Goal: Use online tool/utility: Utilize a website feature to perform a specific function

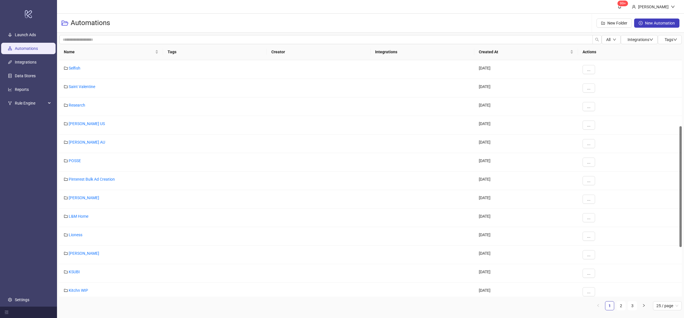
scroll to position [226, 0]
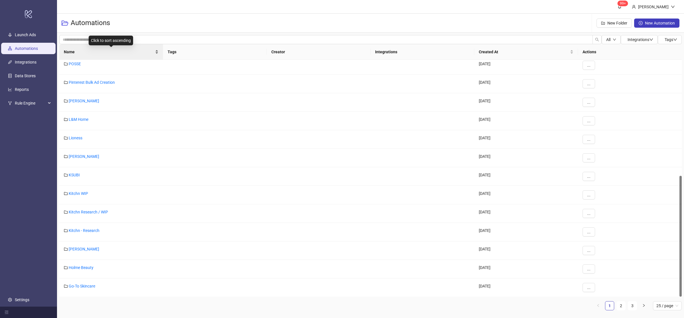
click at [156, 54] on div "Name" at bounding box center [111, 52] width 95 height 6
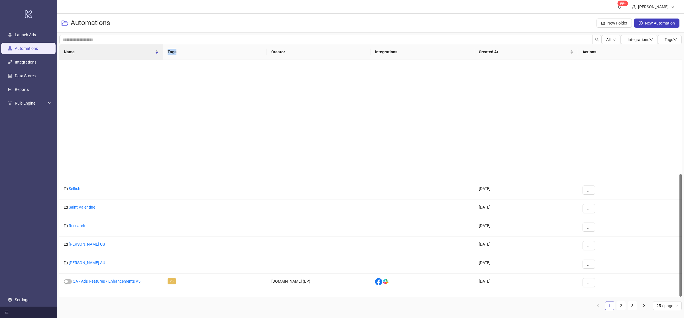
scroll to position [0, 0]
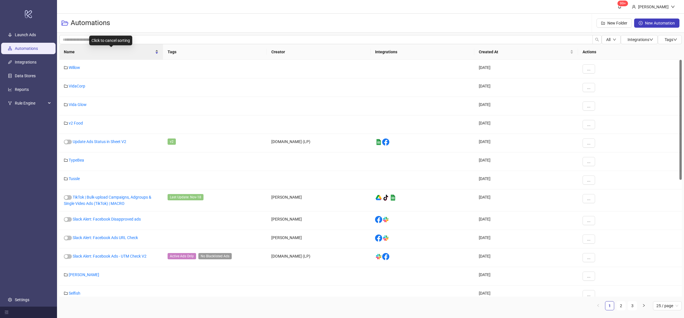
click at [156, 55] on div "Name" at bounding box center [111, 52] width 95 height 6
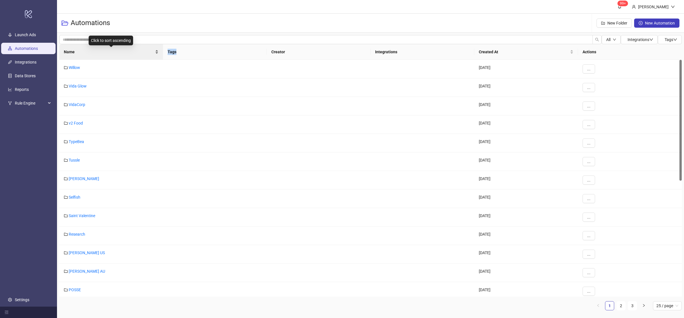
click at [156, 55] on div "Name" at bounding box center [111, 52] width 95 height 6
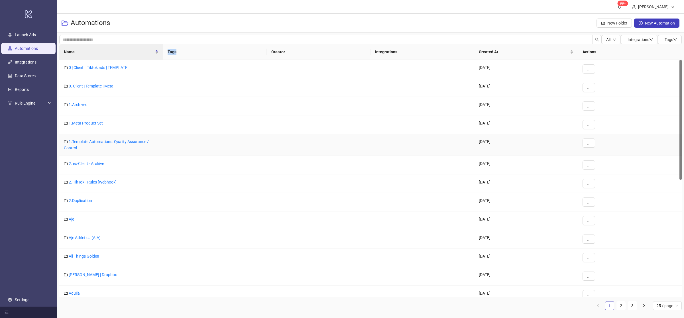
scroll to position [230, 0]
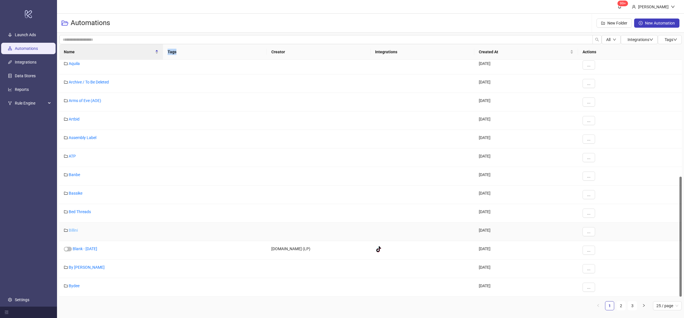
click at [75, 231] on link "Billini" at bounding box center [73, 230] width 9 height 5
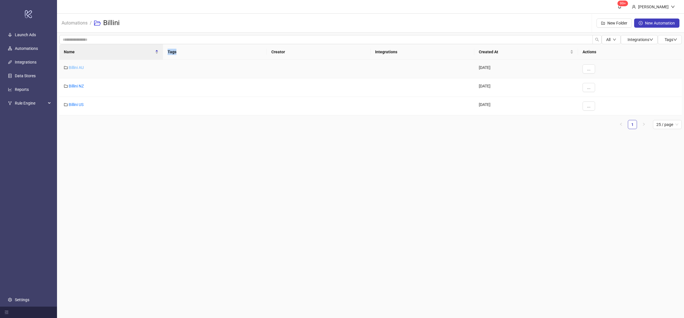
click at [76, 67] on link "Billini AU" at bounding box center [76, 67] width 15 height 5
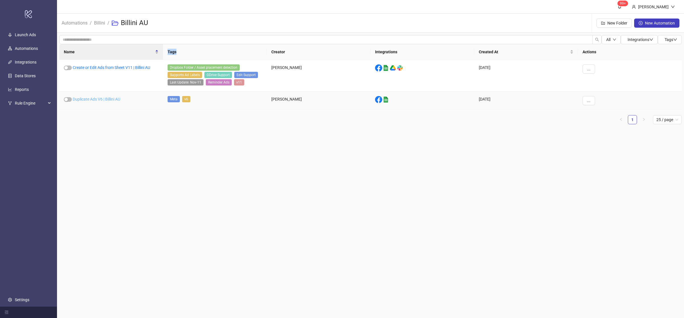
click at [99, 100] on link "Duplicate Ads V6 | Billini AU" at bounding box center [97, 99] width 48 height 5
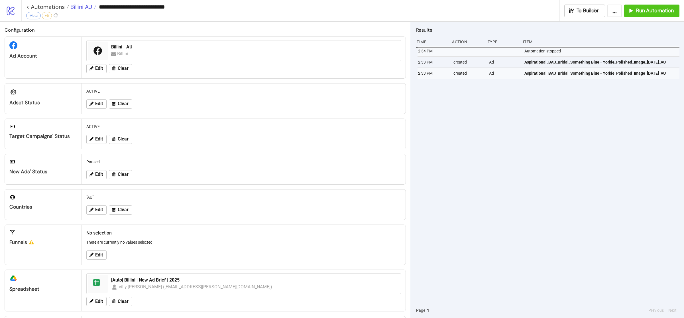
click at [77, 9] on span "Billini AU" at bounding box center [80, 6] width 23 height 7
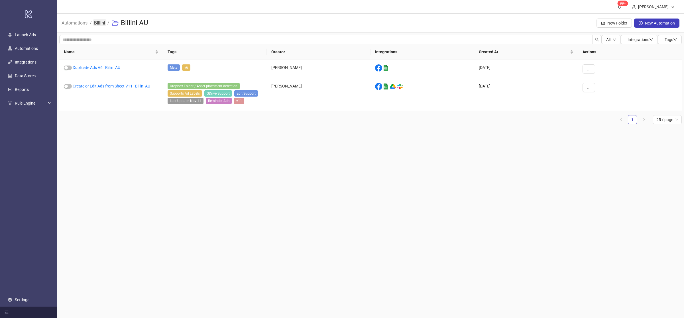
click at [103, 23] on link "Billini" at bounding box center [99, 22] width 13 height 6
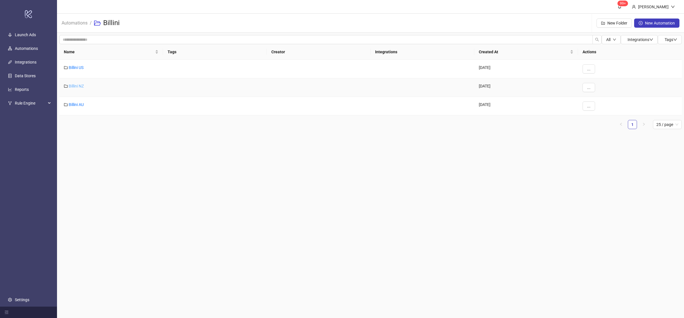
click at [80, 85] on link "Billini NZ" at bounding box center [76, 86] width 15 height 5
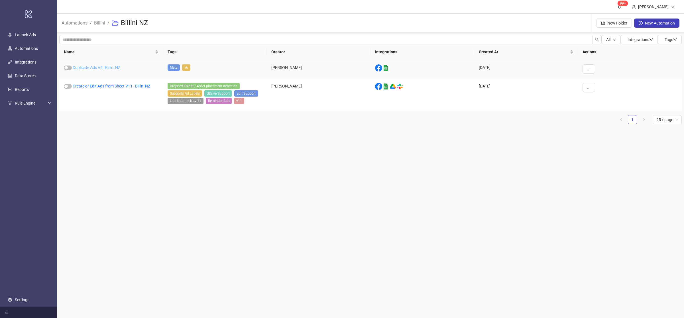
click at [100, 66] on link "Duplicate Ads V6 | Billini NZ" at bounding box center [97, 67] width 48 height 5
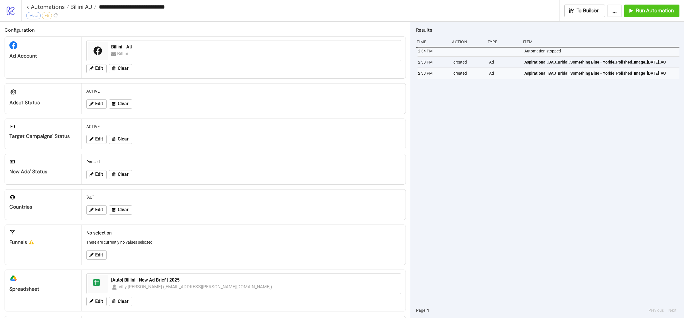
type input "**********"
click at [659, 13] on span "Run Automation" at bounding box center [655, 10] width 38 height 7
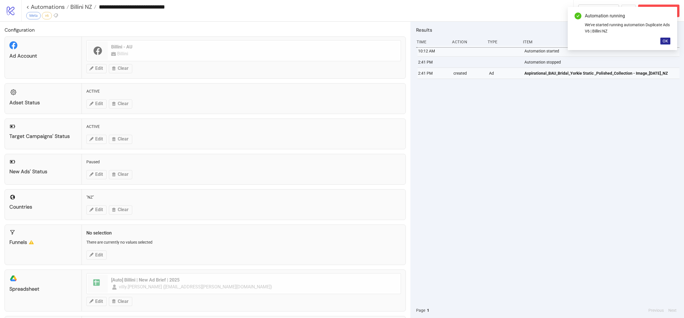
click at [663, 42] on span "OK" at bounding box center [665, 41] width 5 height 5
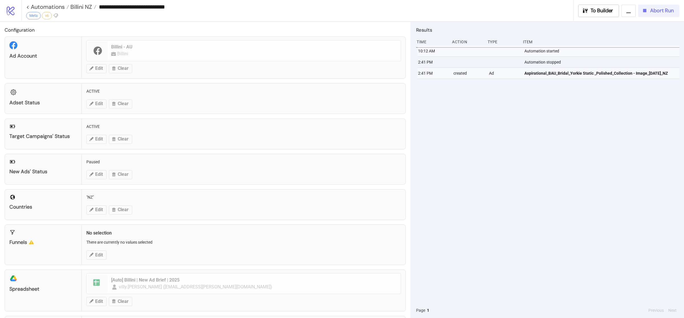
click at [658, 12] on span "Abort Run" at bounding box center [662, 10] width 24 height 7
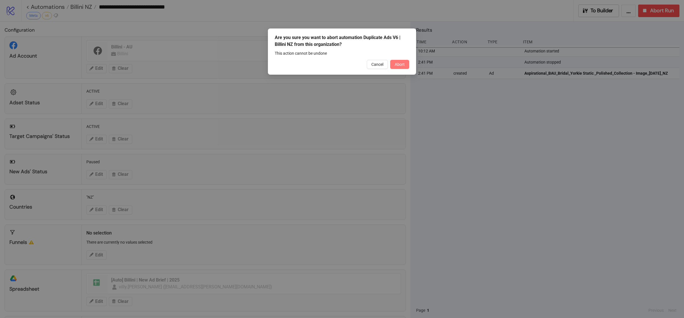
click at [402, 67] on button "Abort" at bounding box center [399, 64] width 19 height 9
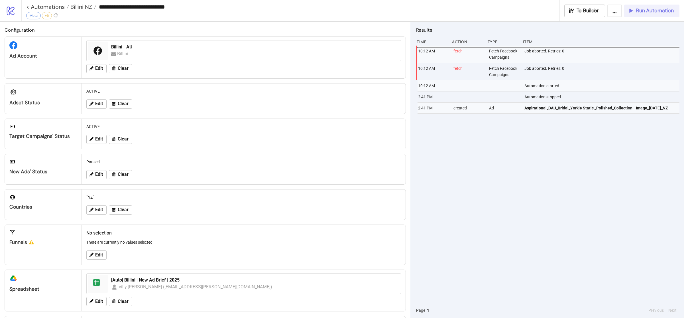
click at [644, 12] on span "Run Automation" at bounding box center [655, 10] width 38 height 7
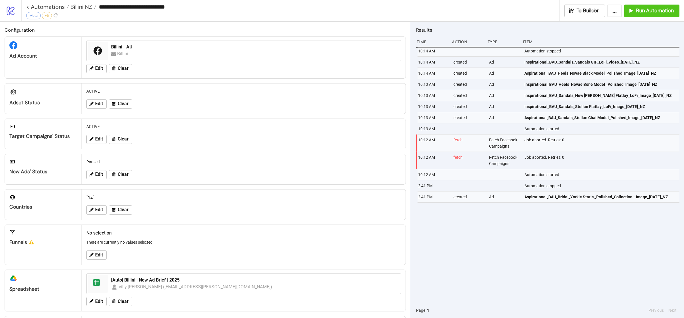
click at [539, 259] on div "10:14 AM Automation stopped 10:14 AM created Ad Inspirational_BAU_Sandals_Sanda…" at bounding box center [547, 174] width 263 height 257
click at [79, 7] on span "Billini NZ" at bounding box center [80, 6] width 23 height 7
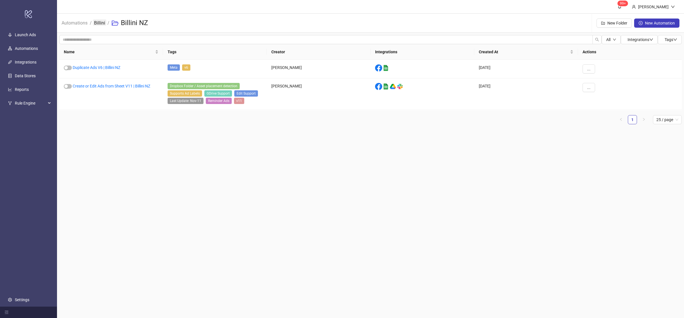
click at [103, 24] on link "Billini" at bounding box center [99, 22] width 13 height 6
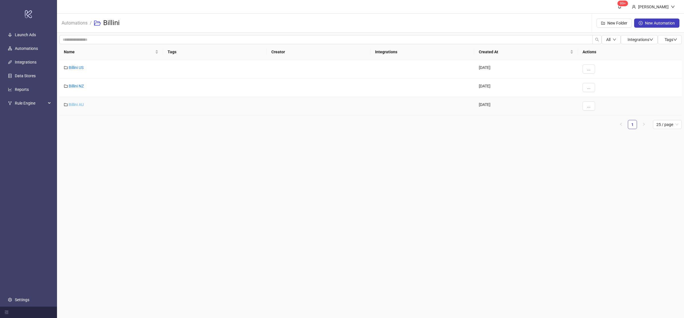
click at [80, 105] on link "Billini AU" at bounding box center [76, 104] width 15 height 5
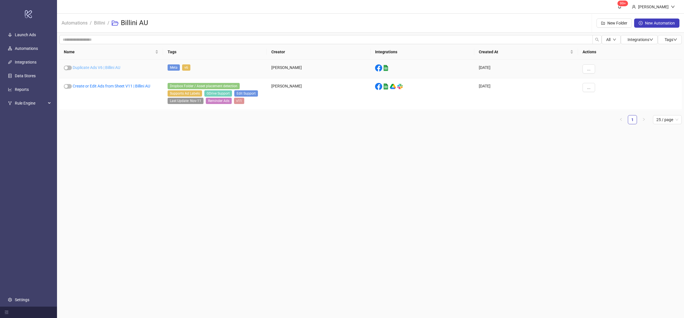
click at [108, 67] on link "Duplicate Ads V6 | Billini AU" at bounding box center [97, 67] width 48 height 5
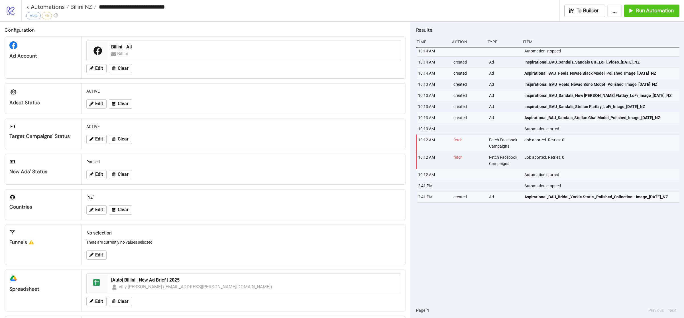
type input "**********"
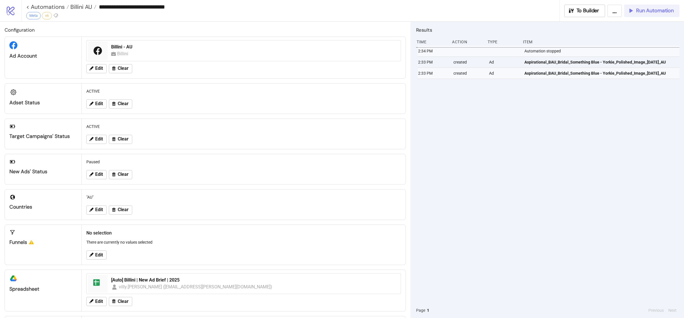
click at [651, 14] on button "Run Automation" at bounding box center [652, 11] width 55 height 13
